Goal: Task Accomplishment & Management: Manage account settings

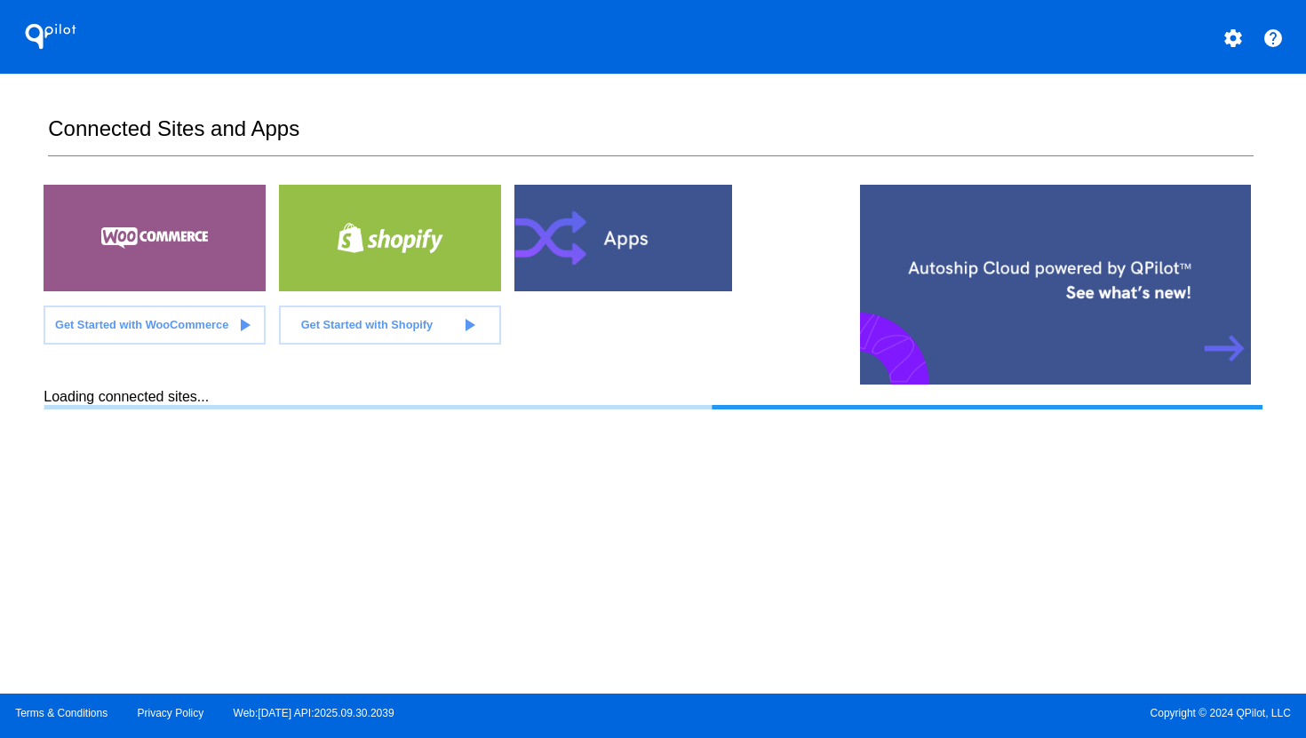
click at [1227, 41] on mat-icon "settings" at bounding box center [1232, 38] width 21 height 21
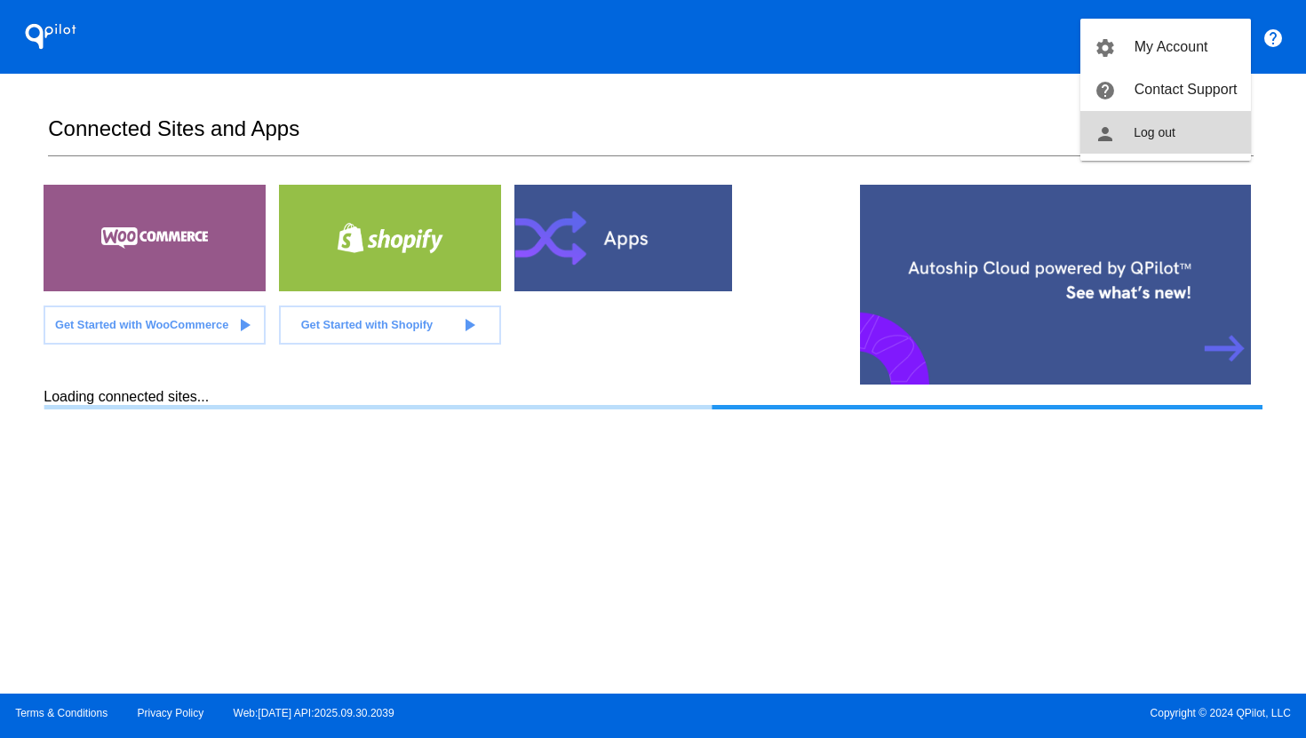
click at [1147, 126] on span "Log out" at bounding box center [1154, 132] width 42 height 14
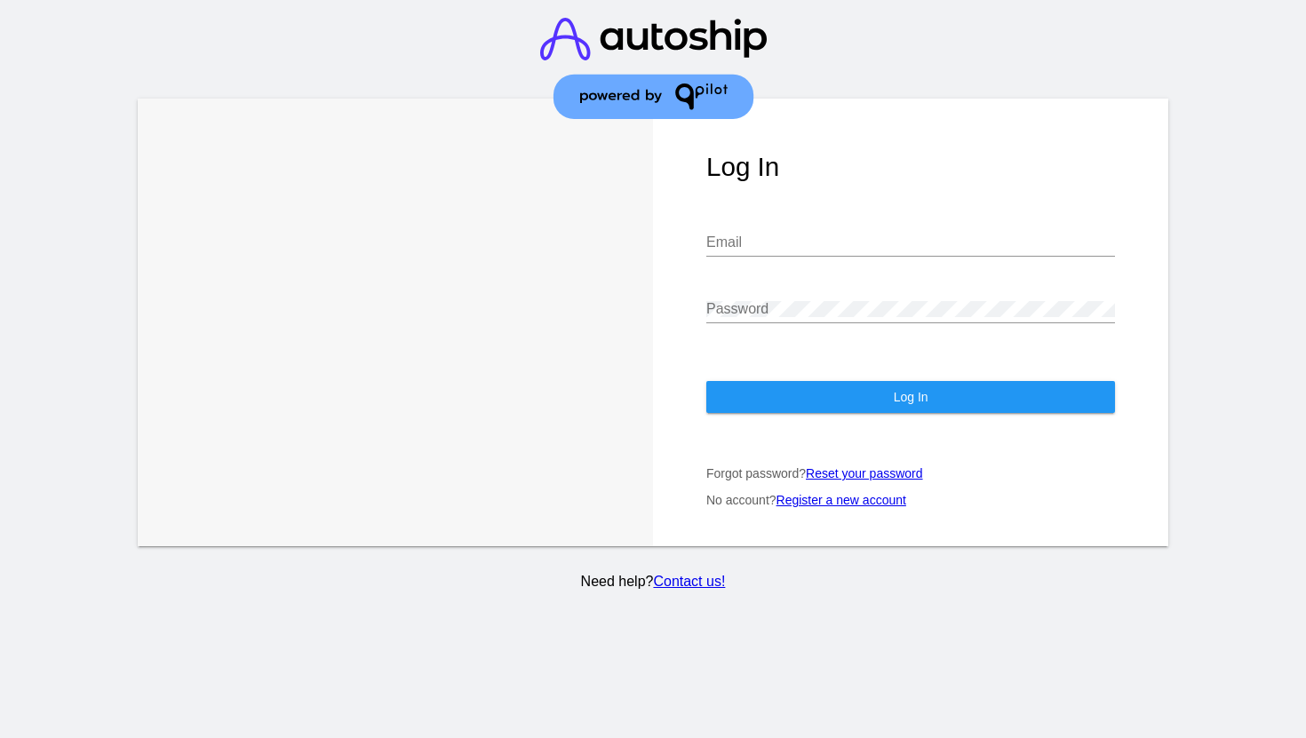
click at [762, 234] on input "Email" at bounding box center [910, 242] width 409 height 16
type input "[PERSON_NAME][EMAIL_ADDRESS][DOMAIN_NAME]"
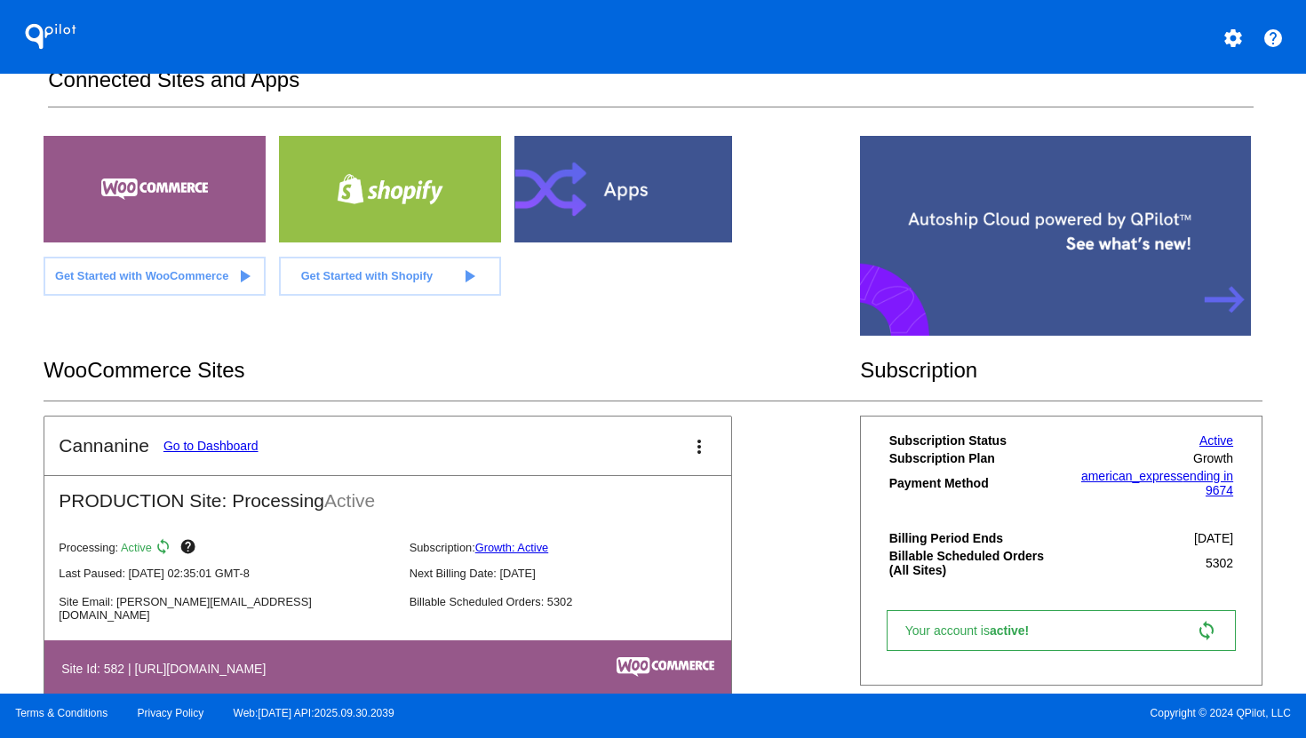
scroll to position [91, 0]
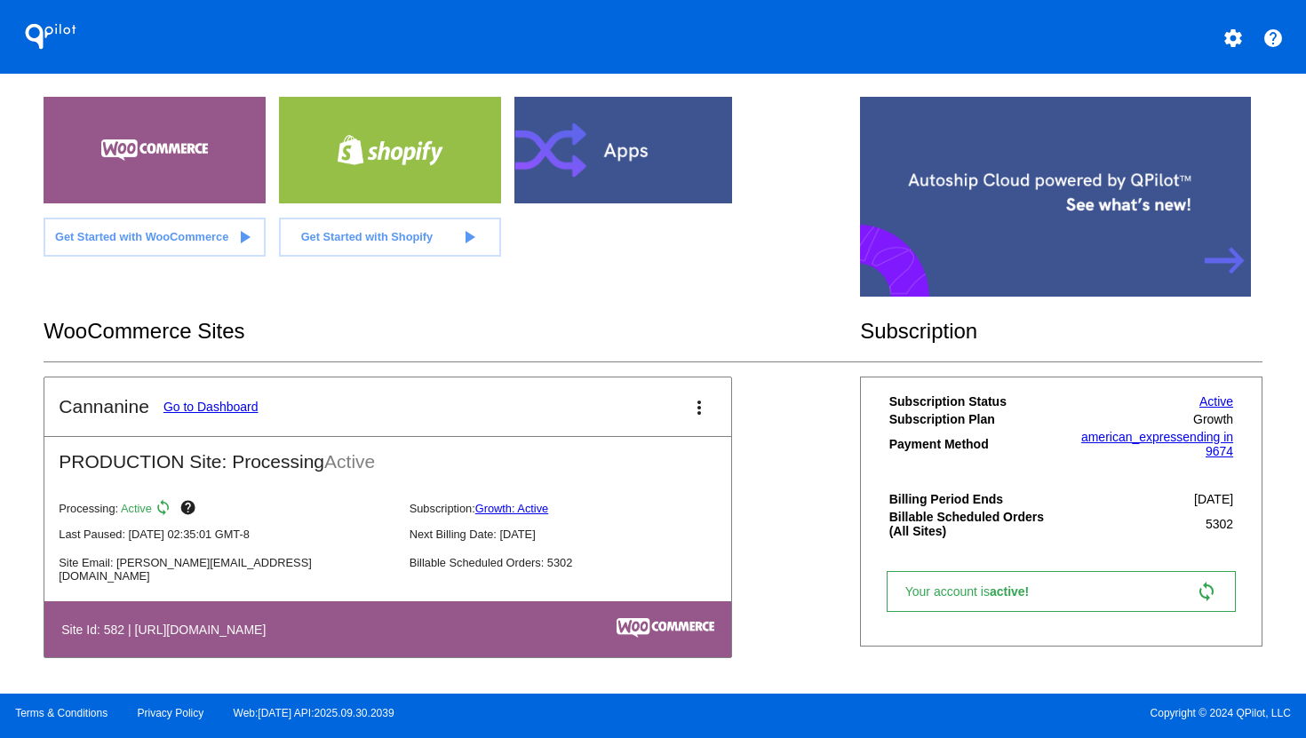
click at [233, 403] on link "Go to Dashboard" at bounding box center [210, 407] width 95 height 14
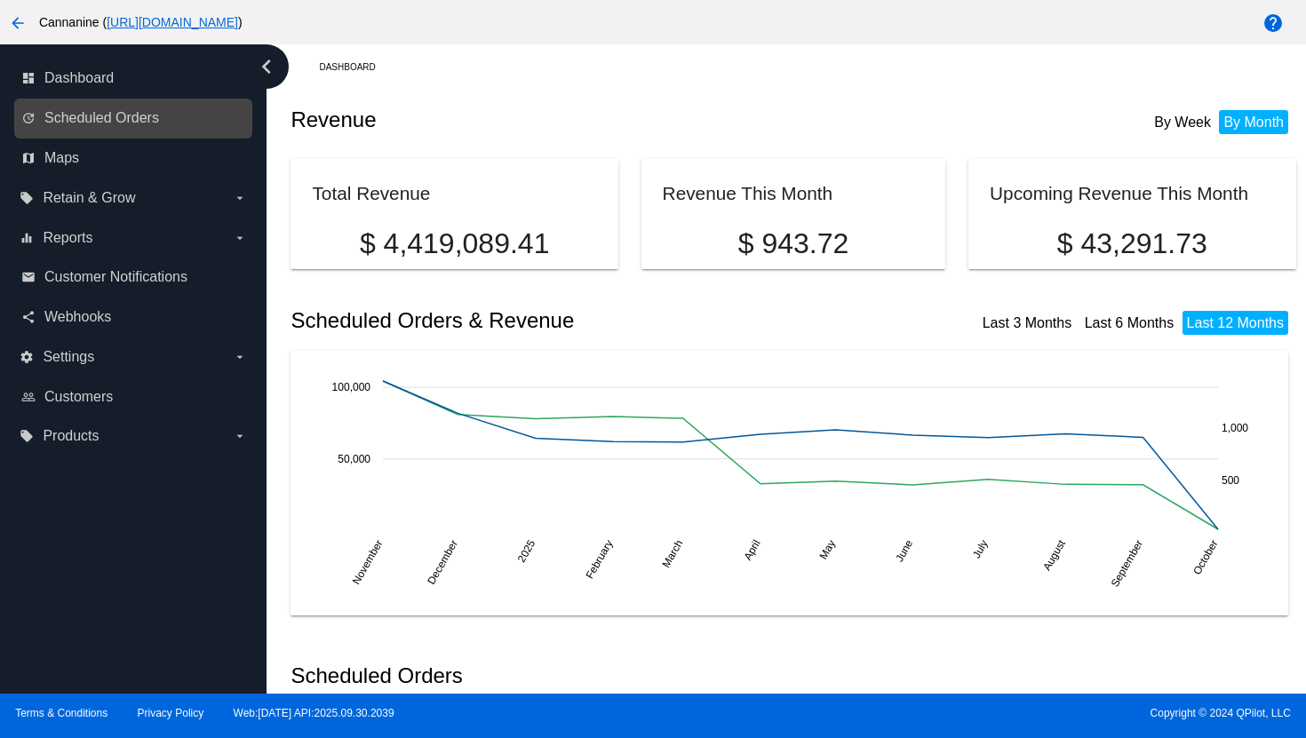
click at [165, 127] on link "update Scheduled Orders" at bounding box center [134, 118] width 226 height 28
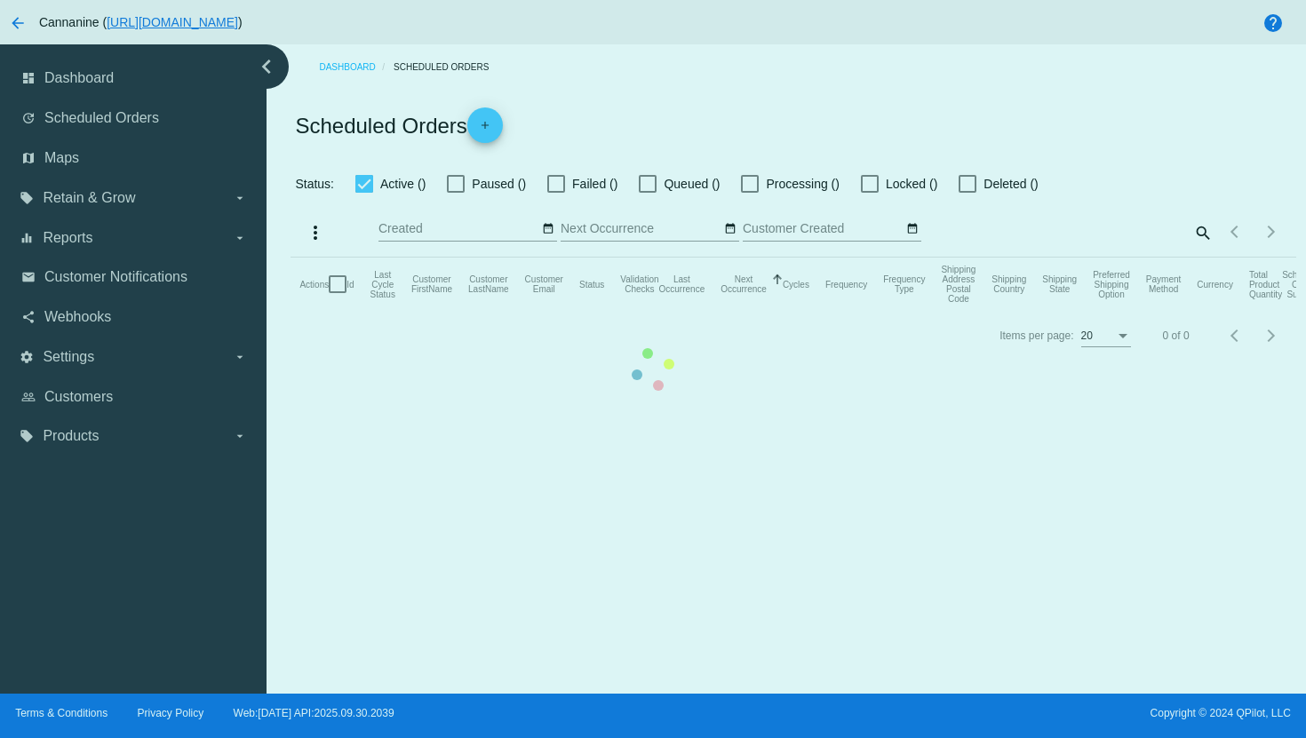
checkbox input "true"
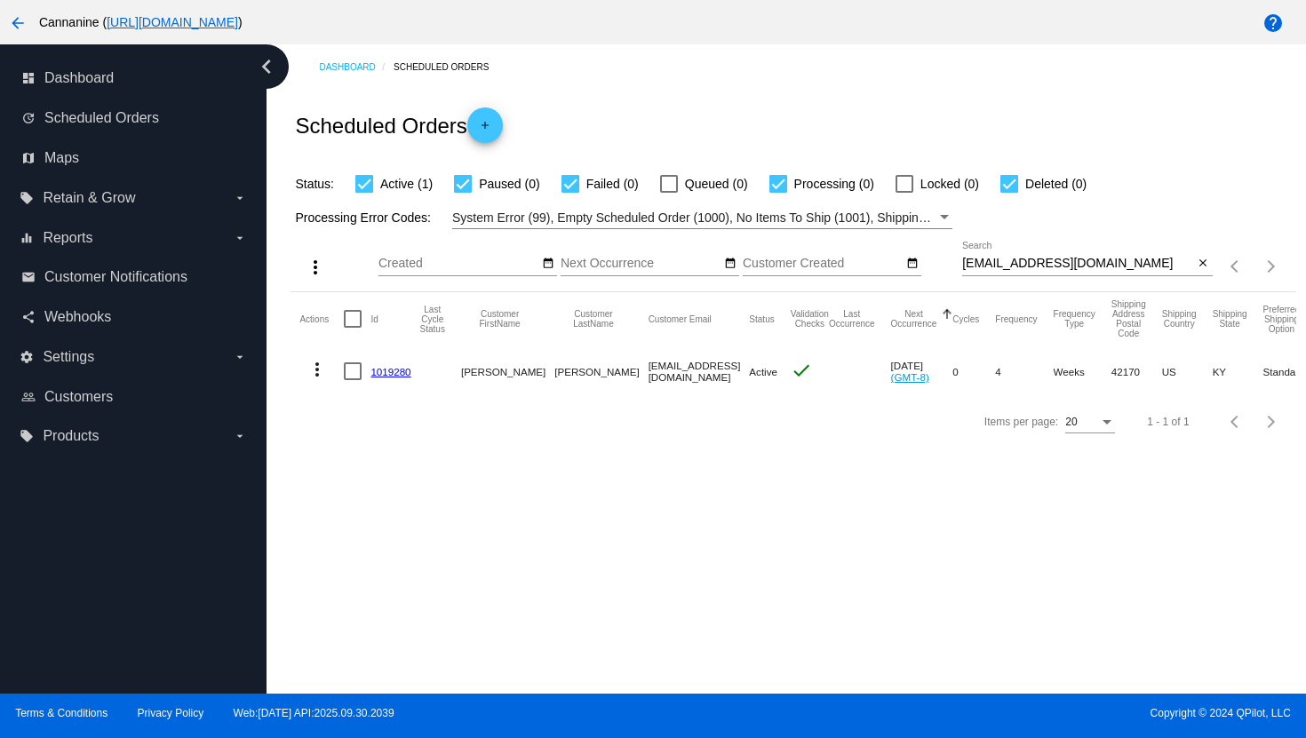
click at [1028, 267] on input "[EMAIL_ADDRESS][DOMAIN_NAME]" at bounding box center [1078, 264] width 232 height 14
click at [1028, 266] on input "[EMAIL_ADDRESS][DOMAIN_NAME]" at bounding box center [1078, 264] width 232 height 14
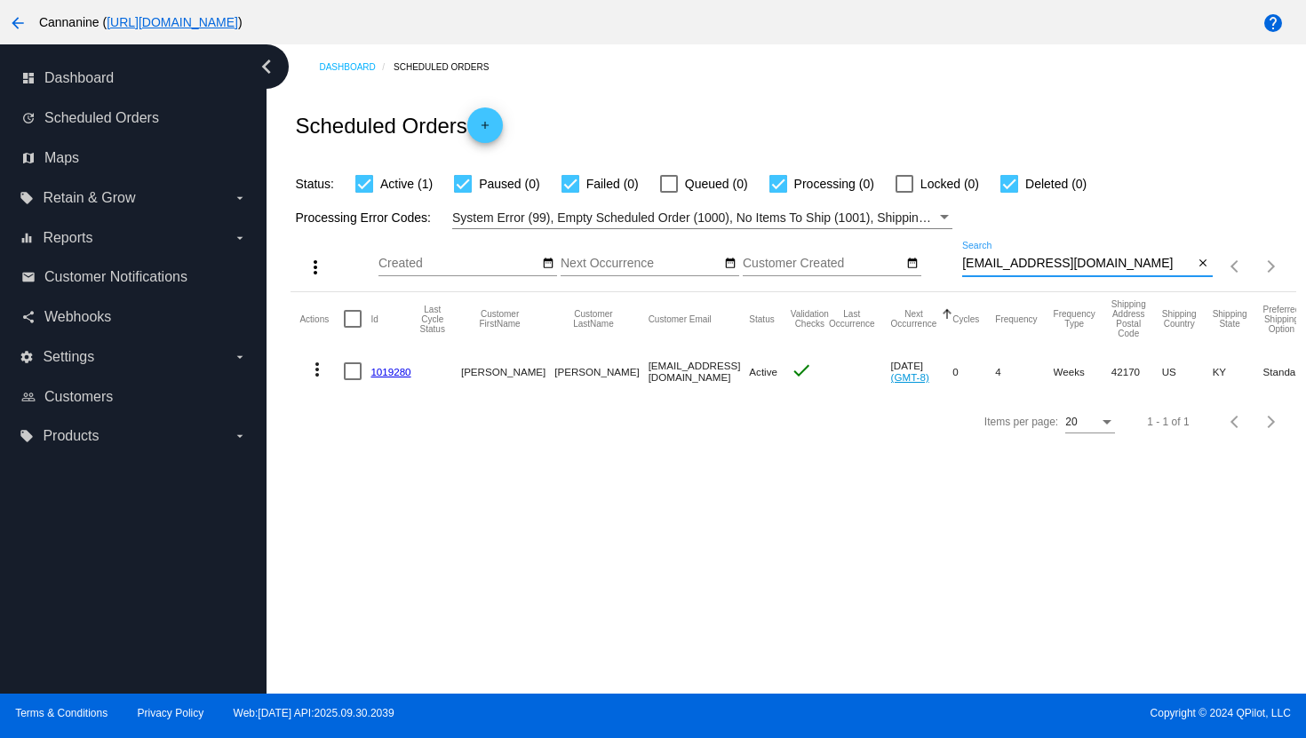
paste input "cebwright3@gmai"
type input "[EMAIL_ADDRESS][DOMAIN_NAME]"
click at [317, 367] on mat-icon "more_vert" at bounding box center [316, 369] width 21 height 21
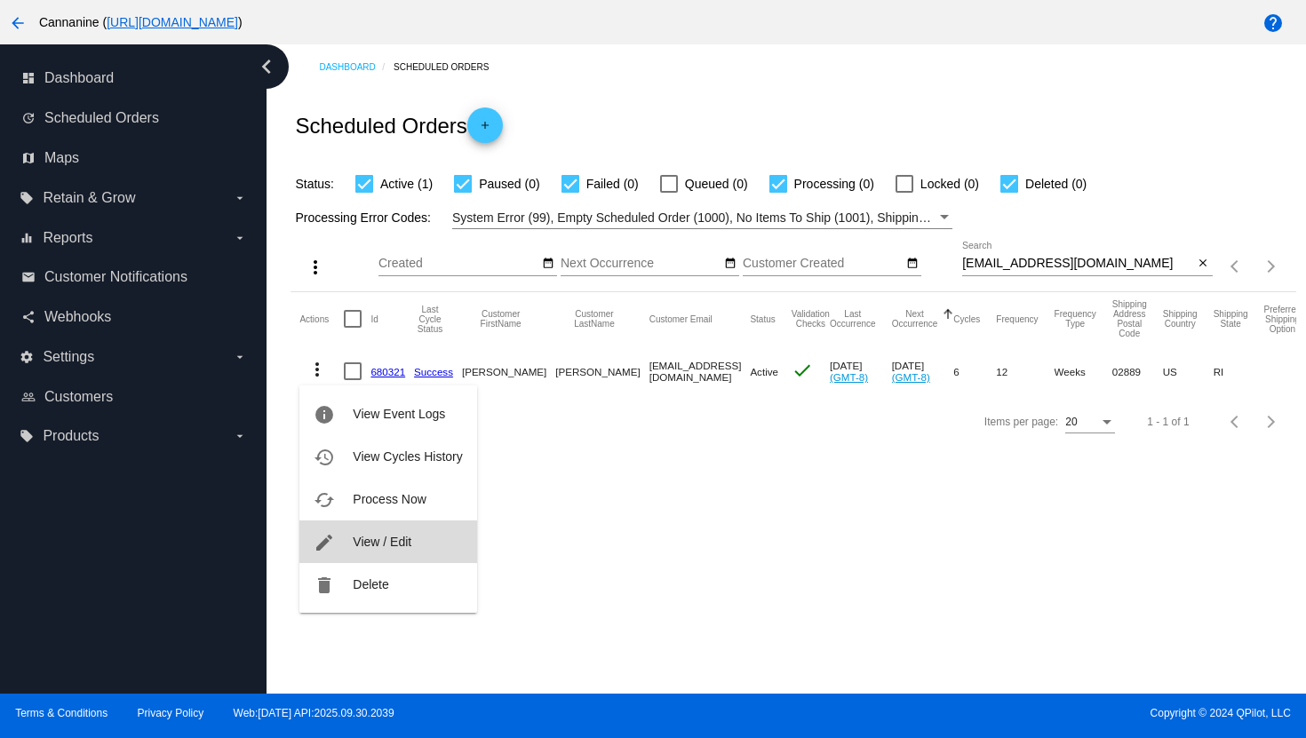
click at [369, 539] on span "View / Edit" at bounding box center [382, 542] width 59 height 14
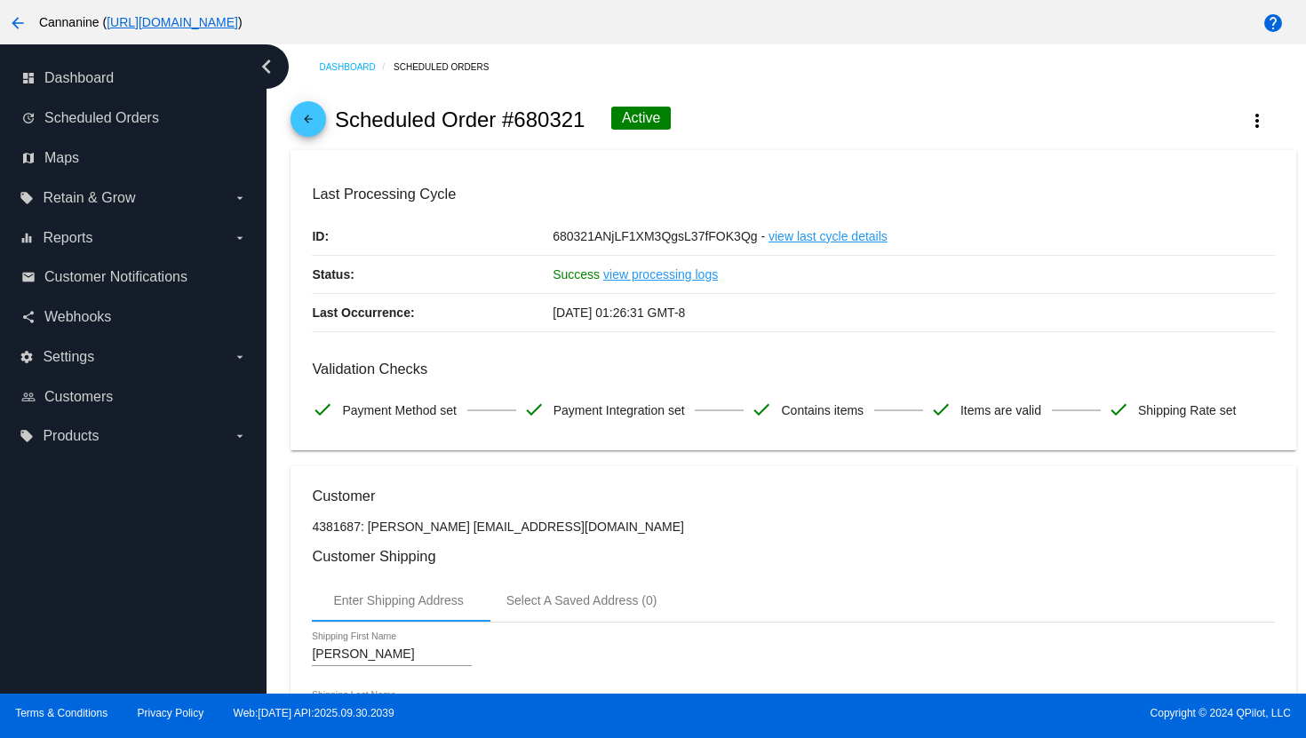
click at [304, 121] on mat-icon "arrow_back" at bounding box center [308, 123] width 21 height 21
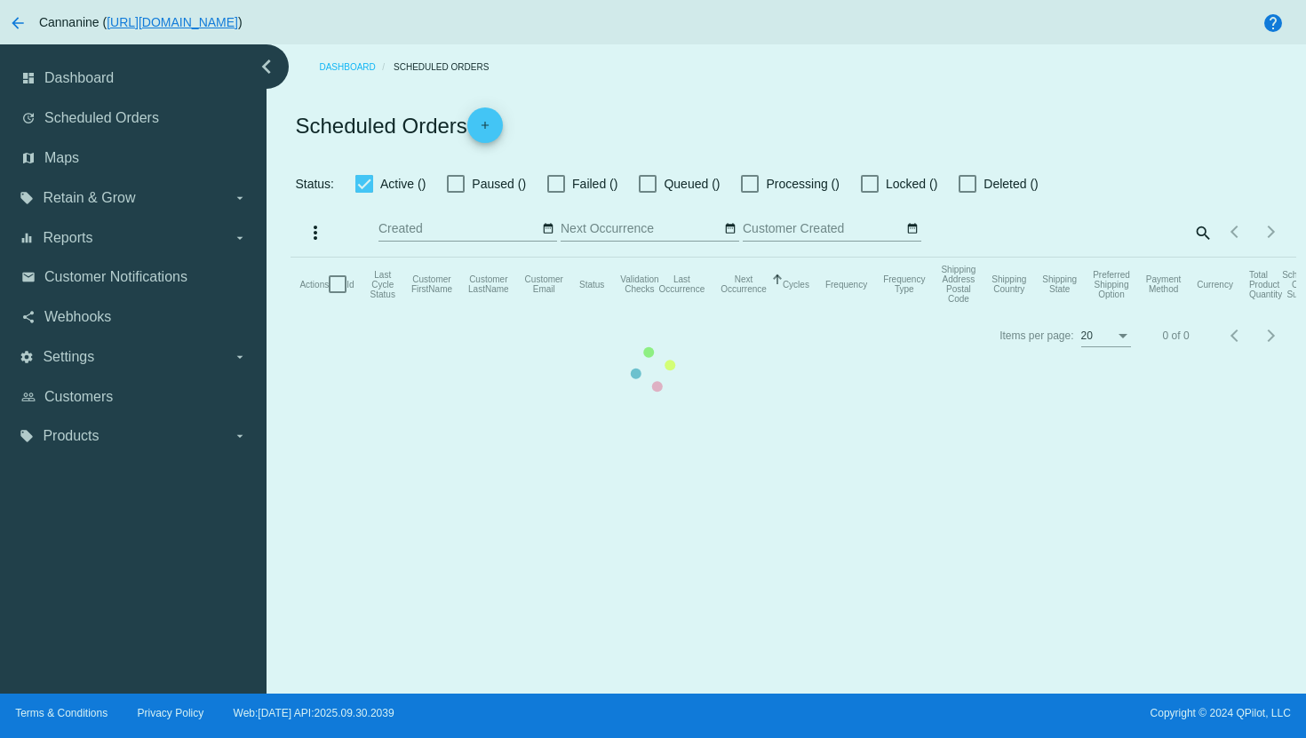
checkbox input "true"
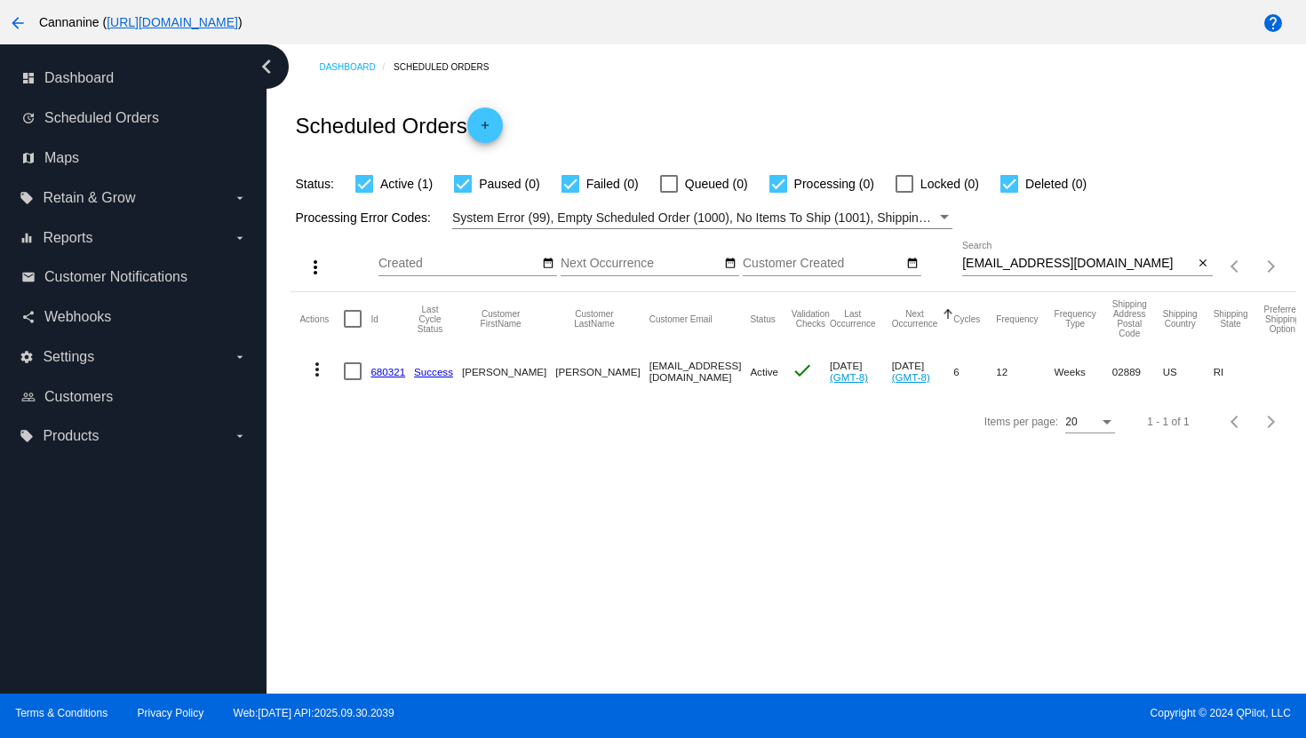
click at [1041, 265] on input "[EMAIL_ADDRESS][DOMAIN_NAME]" at bounding box center [1078, 264] width 232 height 14
paste input "+1"
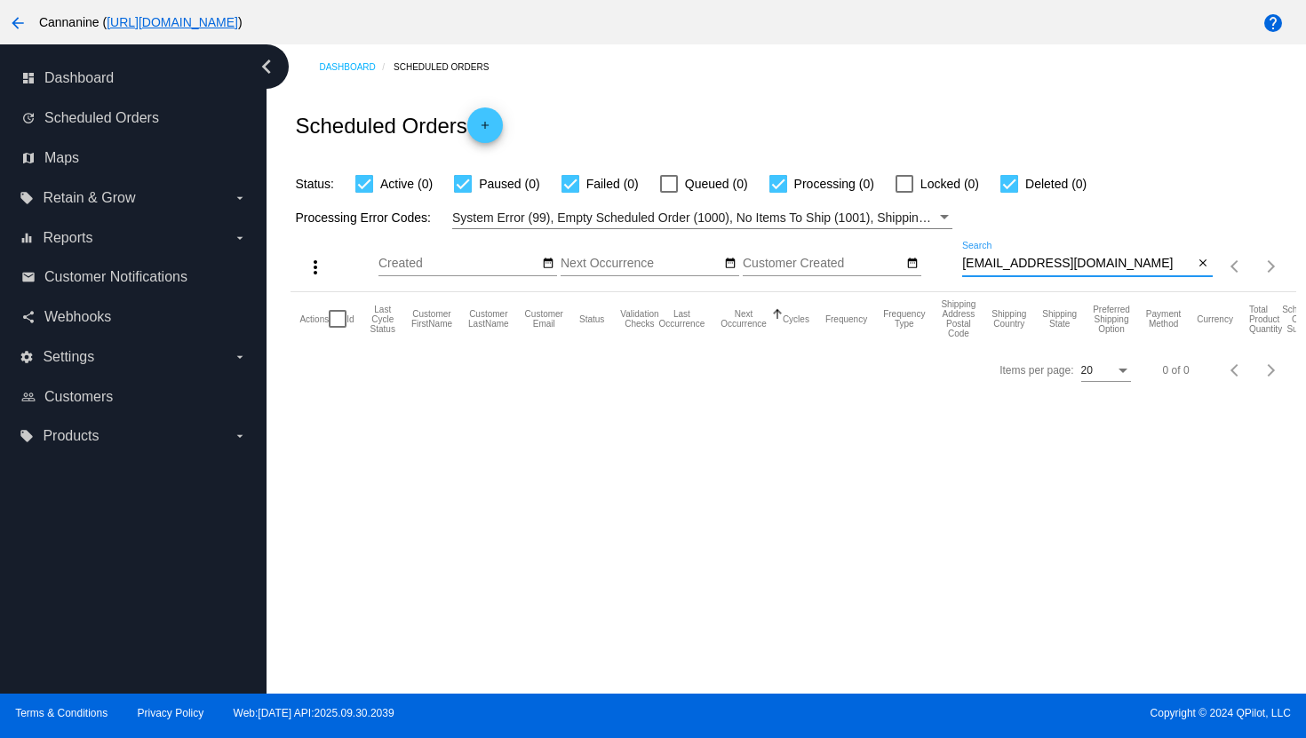
click at [988, 266] on input "[EMAIL_ADDRESS][DOMAIN_NAME]" at bounding box center [1078, 264] width 232 height 14
paste input
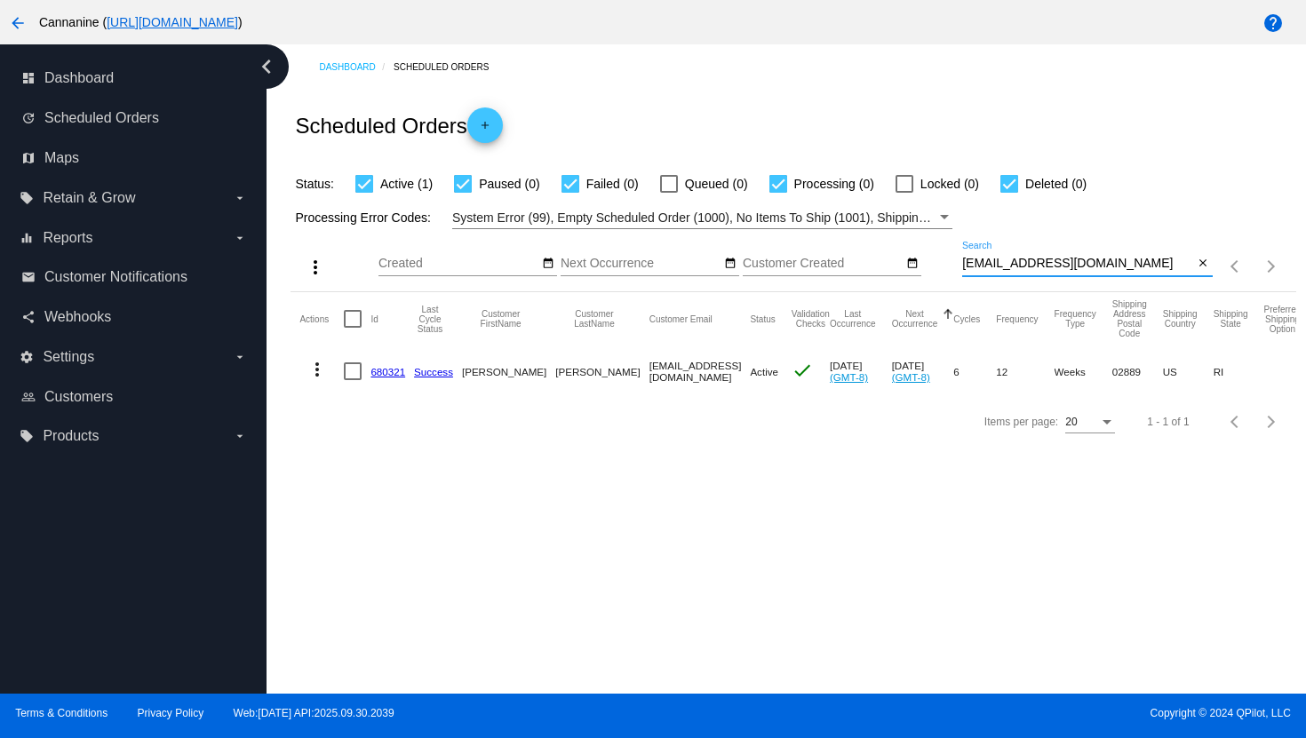
type input "[EMAIL_ADDRESS][DOMAIN_NAME]"
click at [324, 369] on mat-icon "more_vert" at bounding box center [316, 369] width 21 height 21
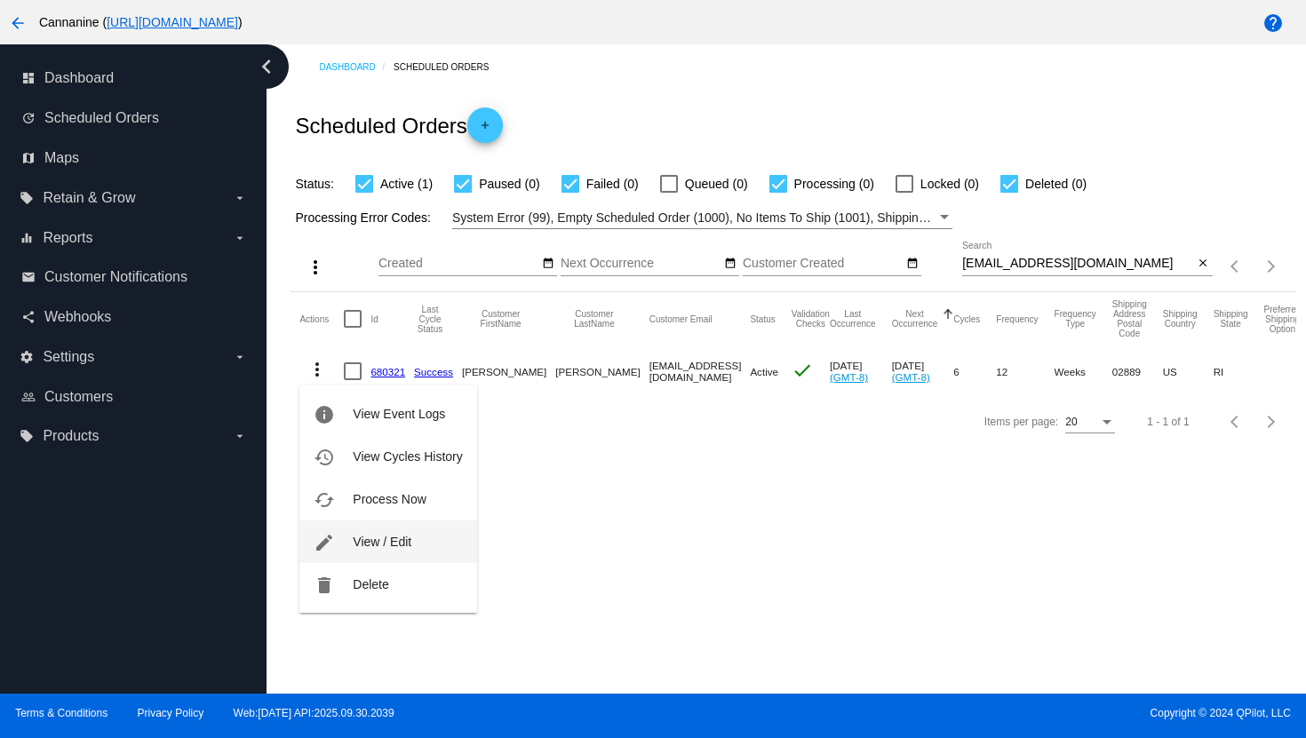
click at [395, 541] on span "View / Edit" at bounding box center [382, 542] width 59 height 14
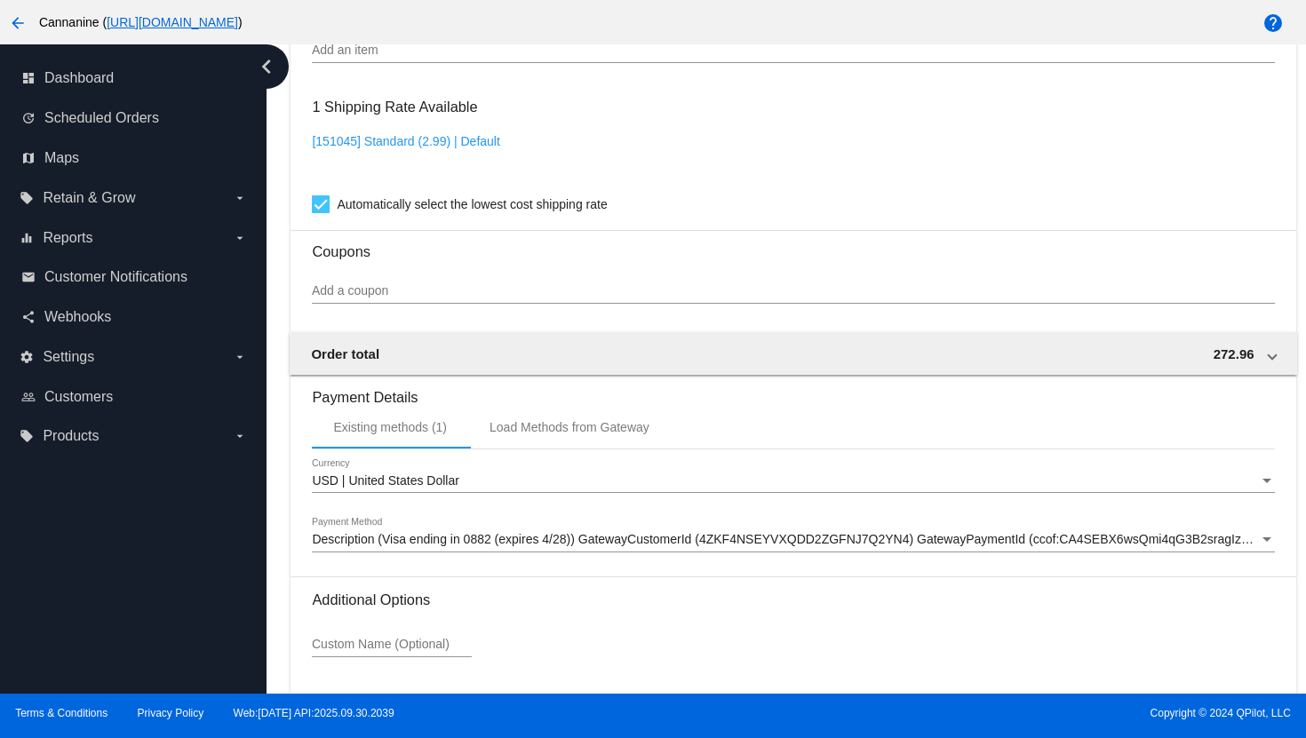
scroll to position [1072, 0]
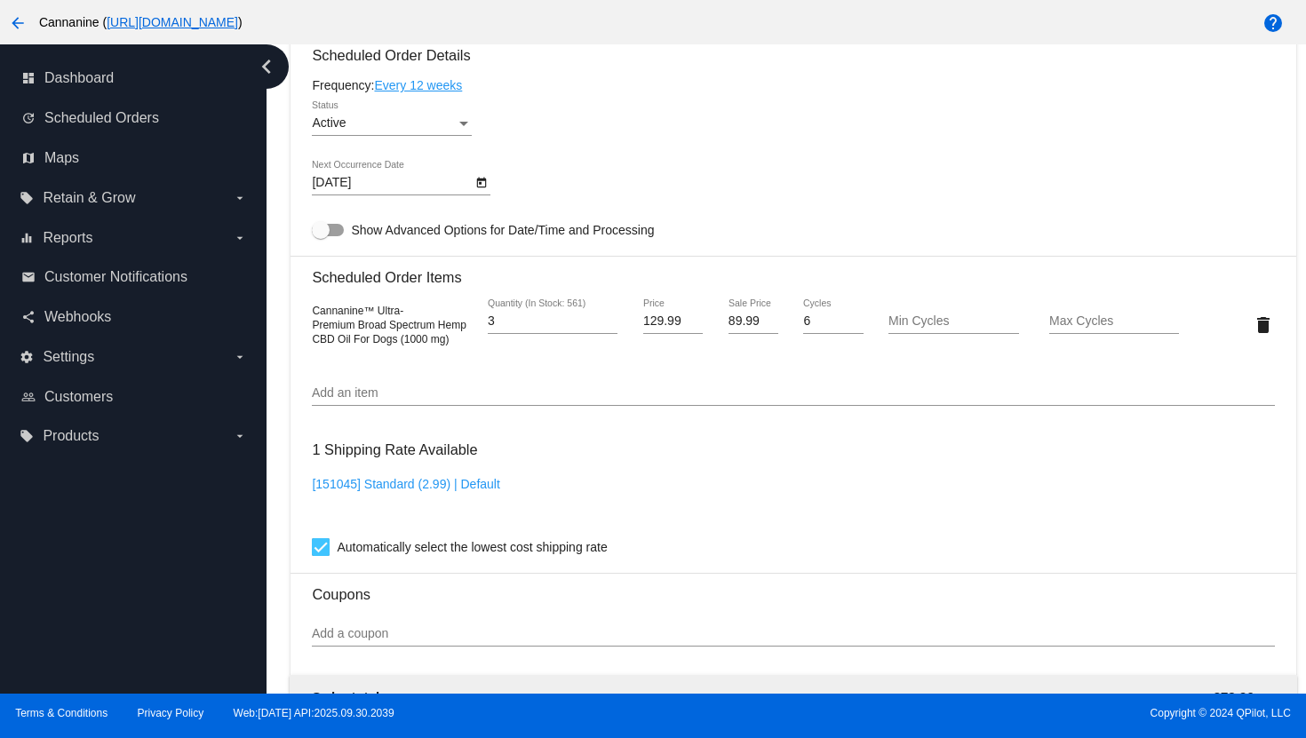
click at [395, 131] on div "Active" at bounding box center [384, 123] width 144 height 14
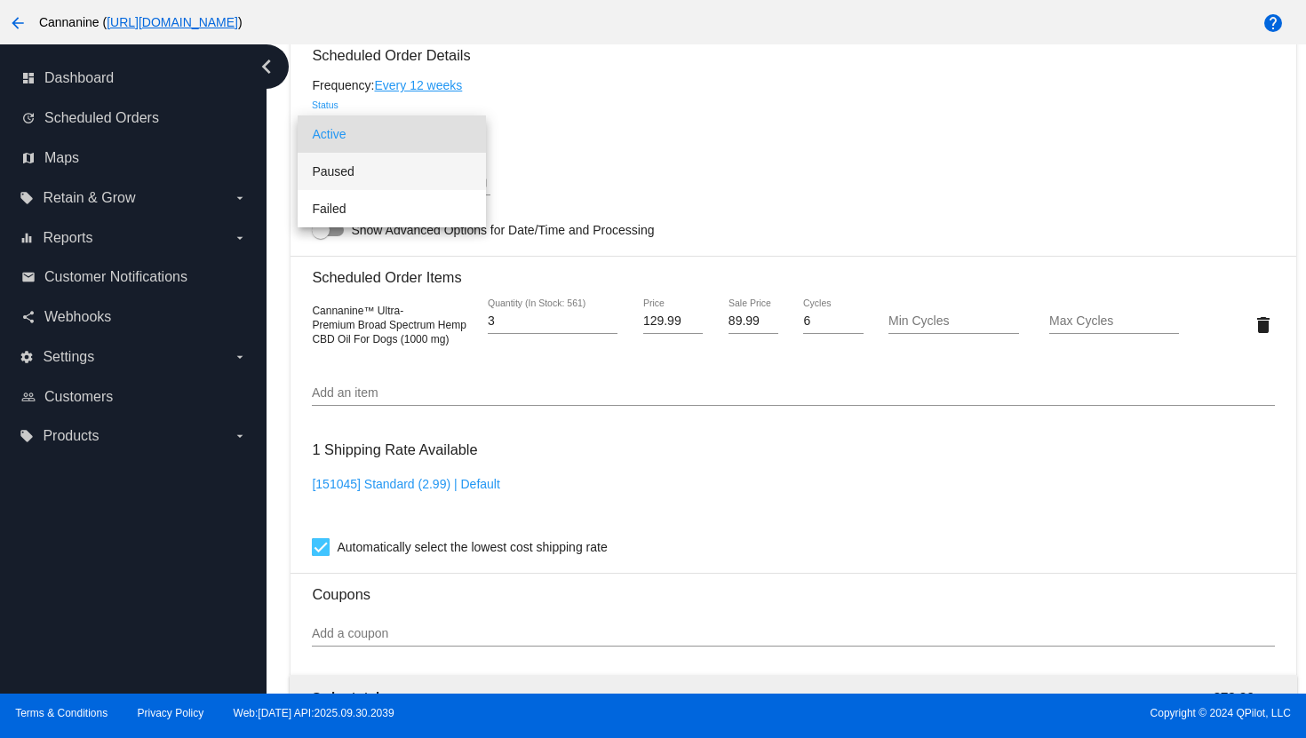
click at [390, 175] on span "Paused" at bounding box center [392, 171] width 160 height 37
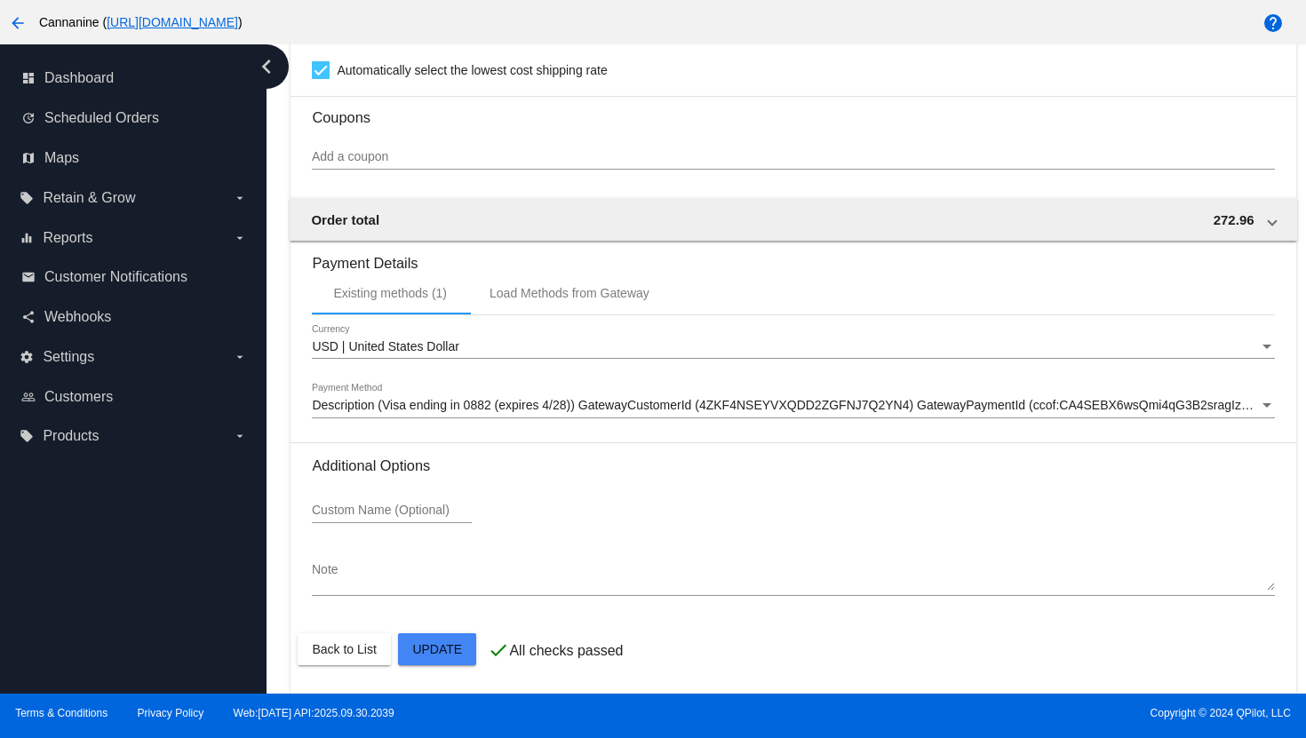
scroll to position [1565, 0]
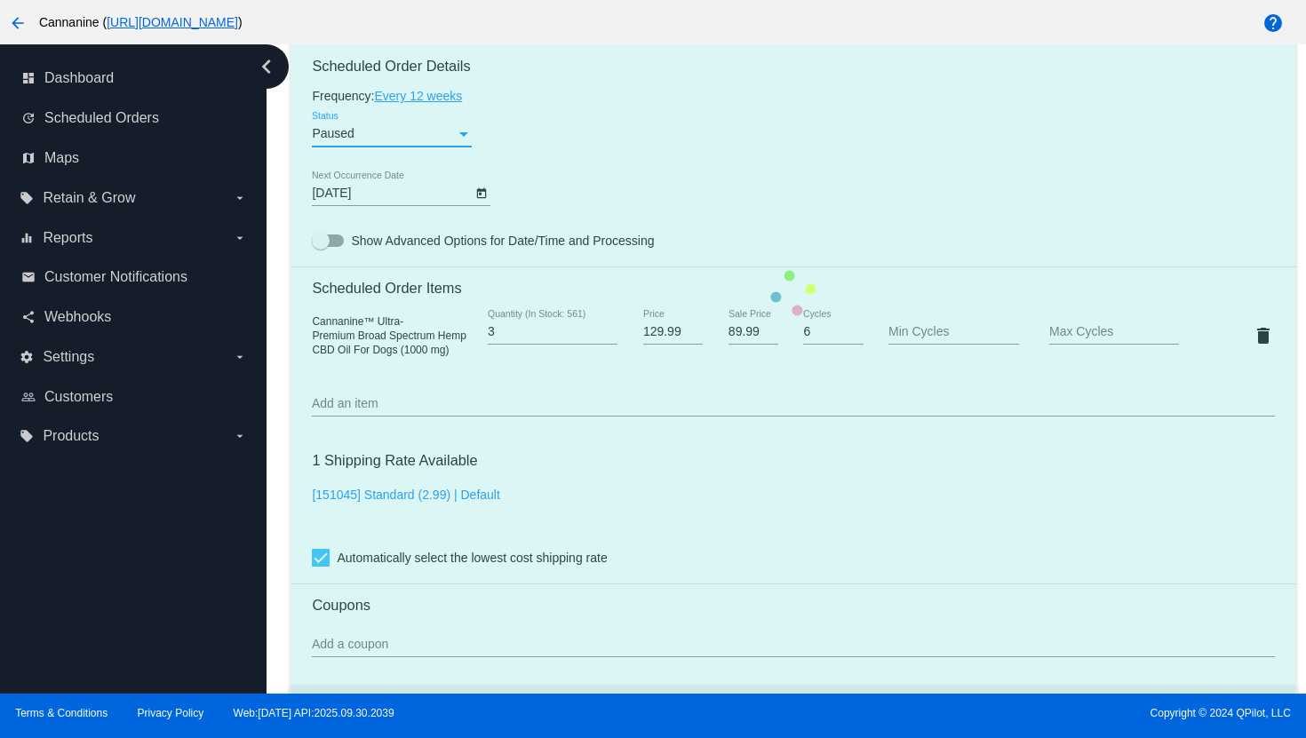
scroll to position [1033, 0]
